Goal: Check status: Check status

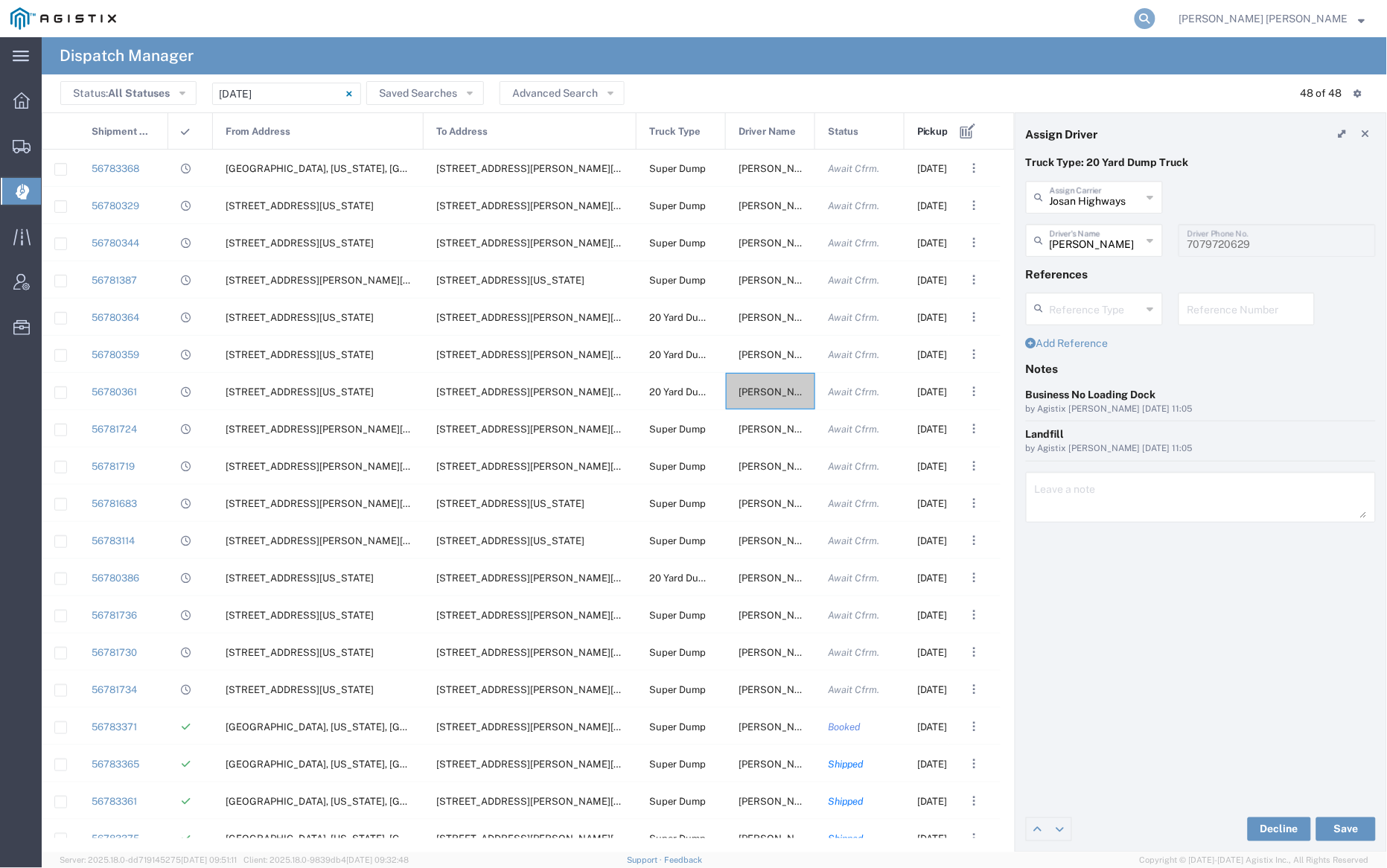
click at [1155, 16] on icon at bounding box center [1144, 18] width 21 height 21
click at [921, 16] on input "search" at bounding box center [908, 19] width 452 height 36
paste input "56459215"
type input "56459215"
click at [1155, 16] on icon at bounding box center [1144, 18] width 21 height 21
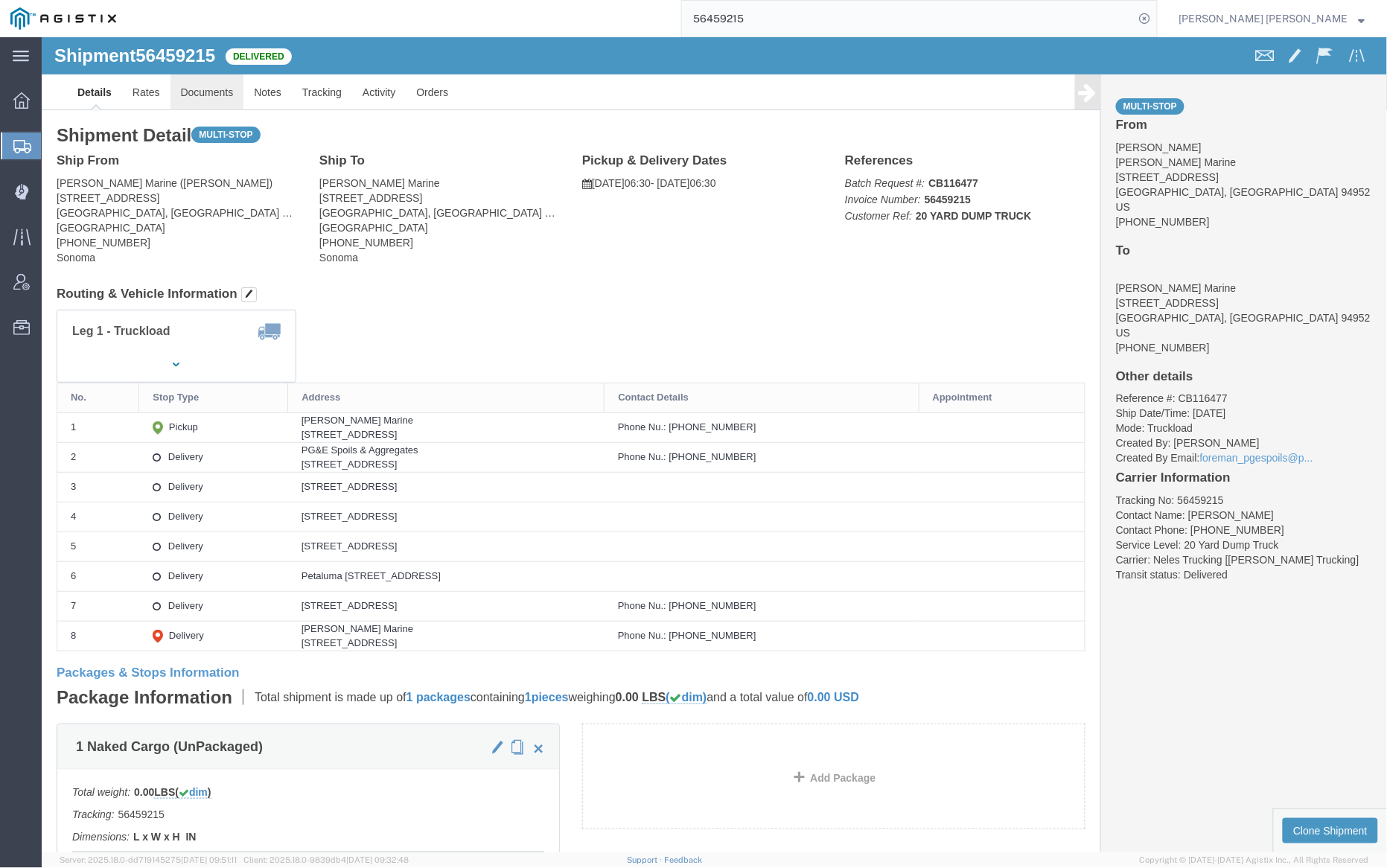
click link "Documents"
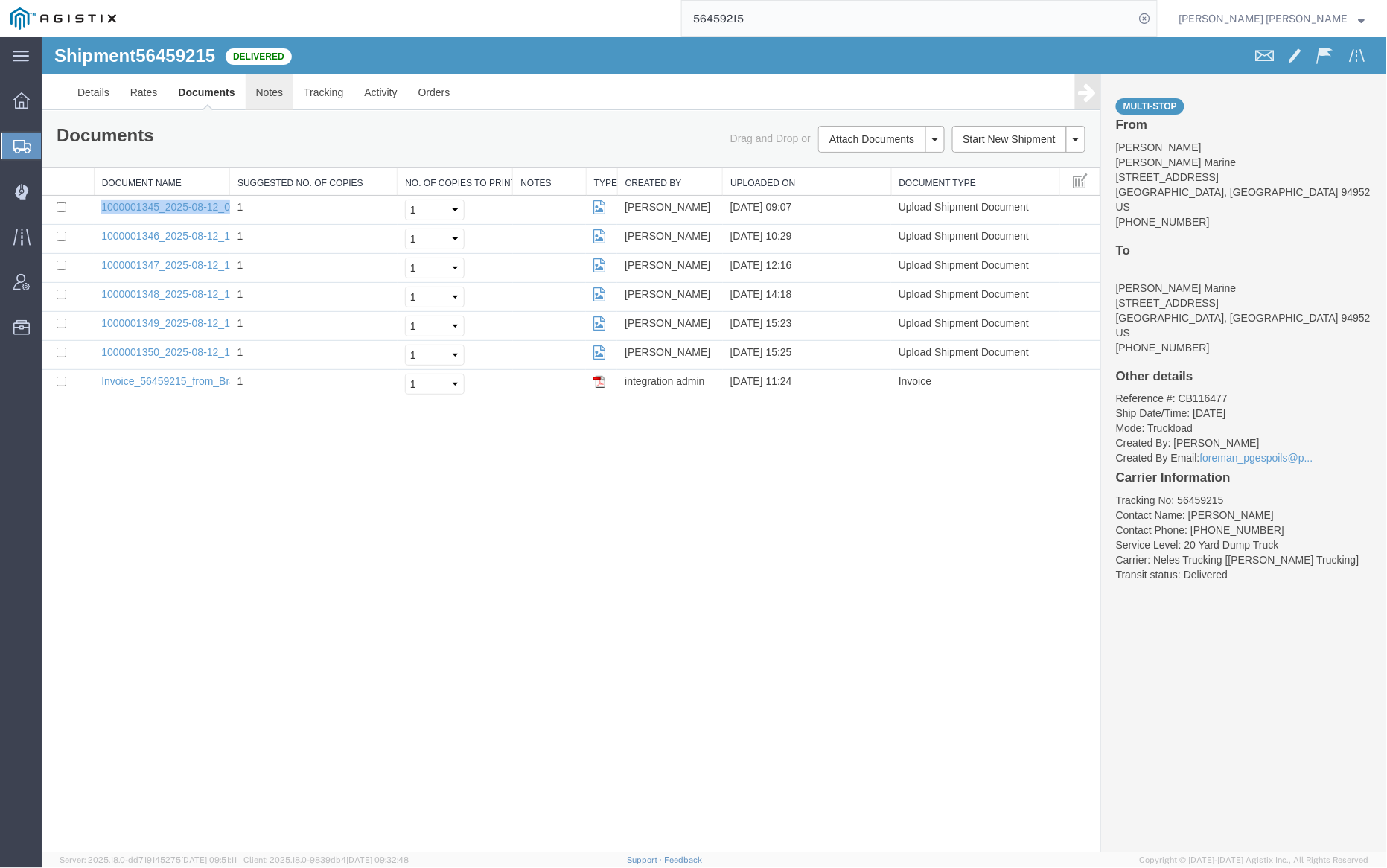
click at [266, 90] on link "Notes" at bounding box center [268, 91] width 49 height 36
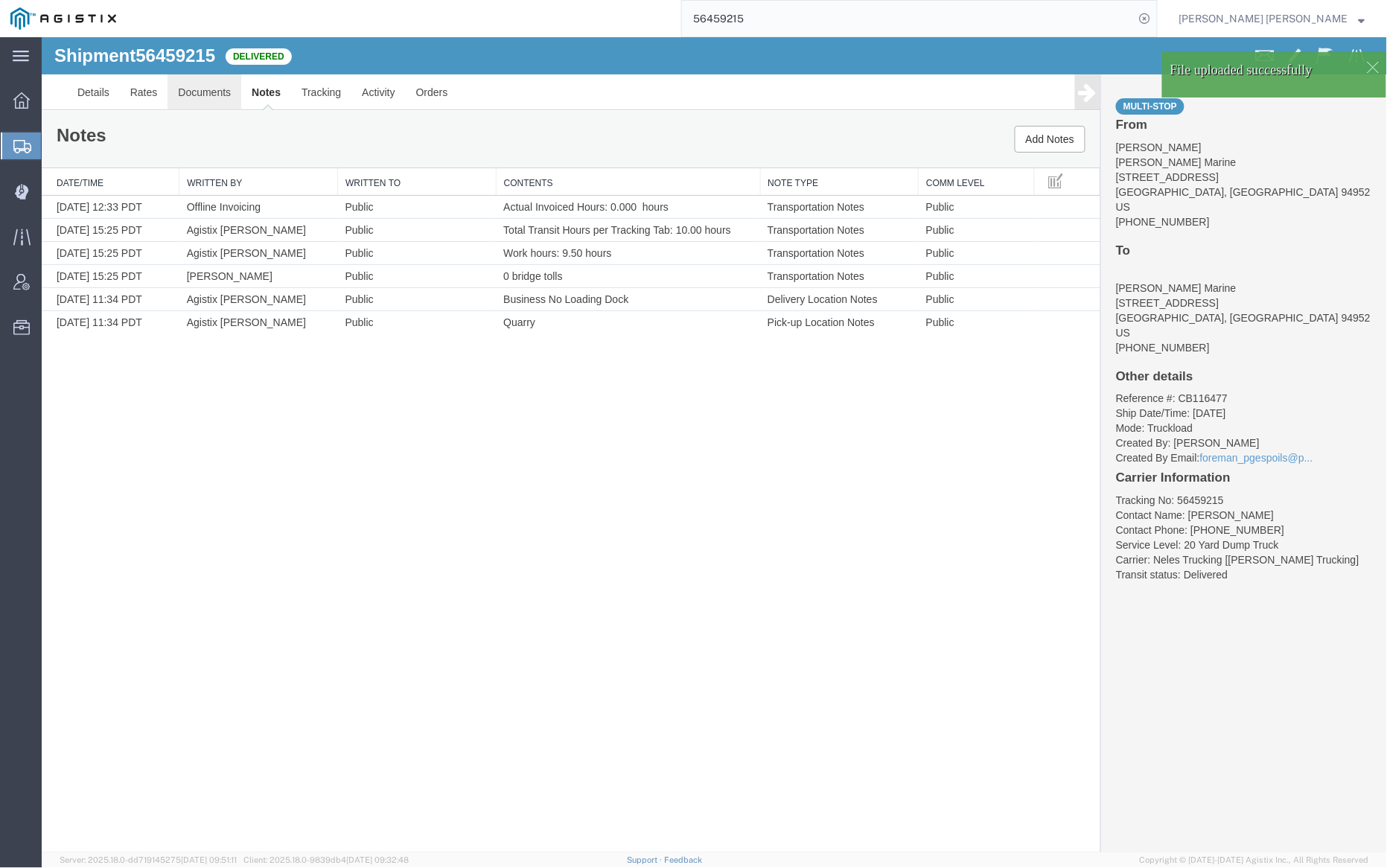
click at [221, 90] on link "Documents" at bounding box center [204, 91] width 74 height 36
